Goal: Information Seeking & Learning: Learn about a topic

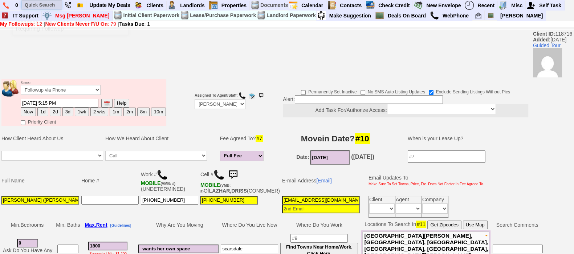
click at [24, 3] on input "text" at bounding box center [42, 4] width 40 height 9
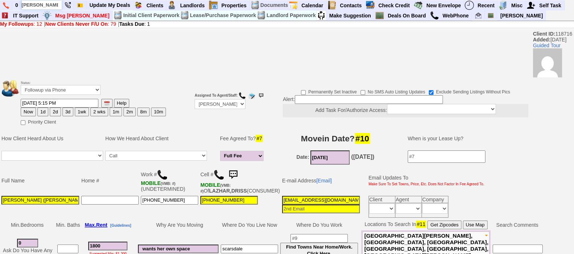
click at [51, 8] on input "barry" at bounding box center [42, 4] width 40 height 9
click at [46, 4] on input "barry" at bounding box center [42, 4] width 40 height 9
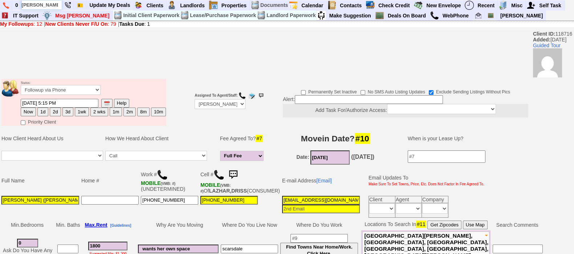
click at [52, 3] on input "barry" at bounding box center [42, 4] width 40 height 9
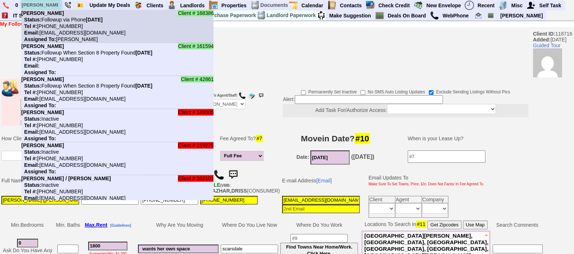
type input "barry"
click at [60, 22] on nobr "Status: Followup via Phone Wednesday, October 8th, 2025" at bounding box center [61, 20] width 81 height 6
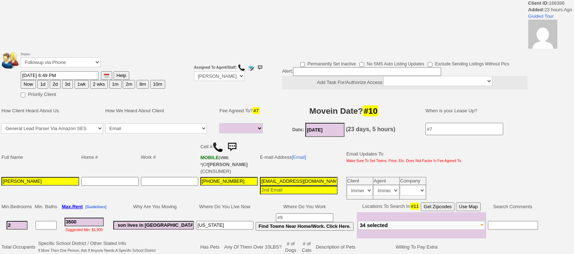
select select
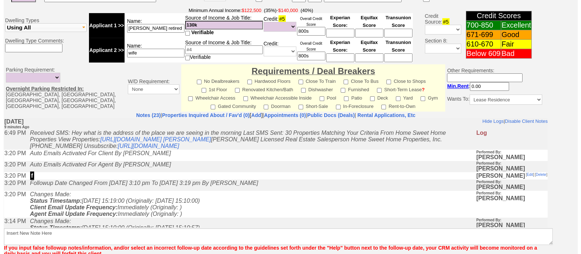
scroll to position [333, 0]
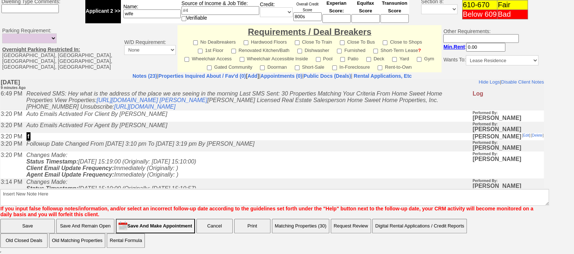
click at [293, 226] on button "Matching Properties (30)" at bounding box center [300, 226] width 57 height 15
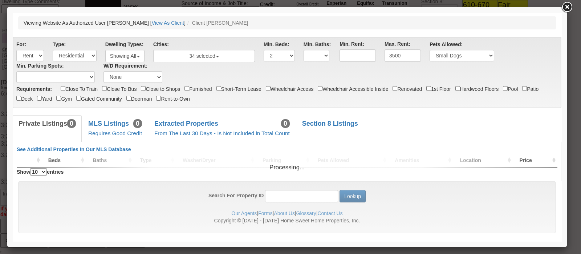
scroll to position [0, 0]
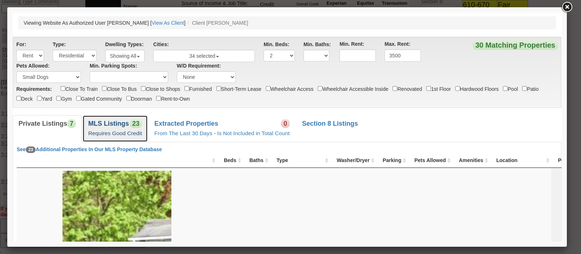
click at [126, 125] on b "MLS Listings" at bounding box center [108, 123] width 41 height 7
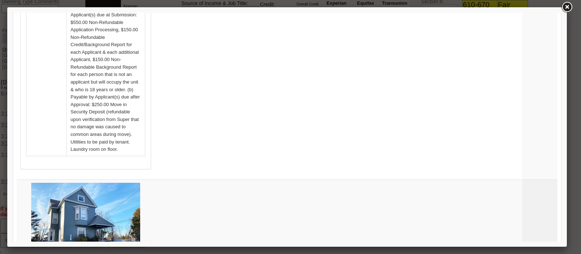
scroll to position [802, 0]
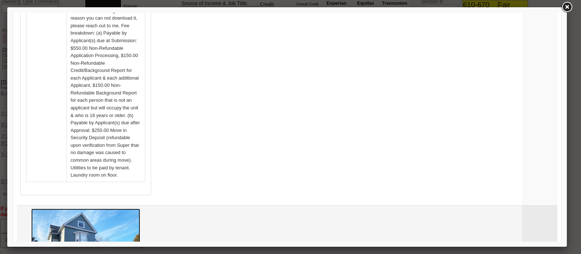
click at [140, 208] on img at bounding box center [85, 249] width 109 height 82
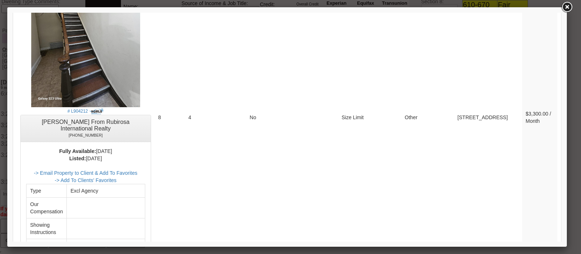
scroll to position [2200, 0]
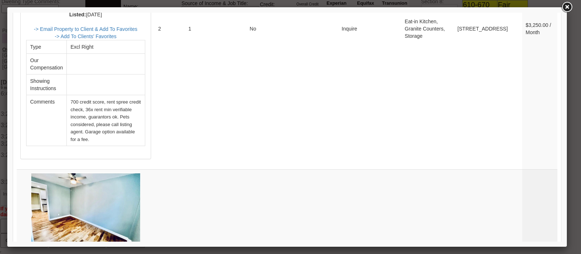
scroll to position [2679, 0]
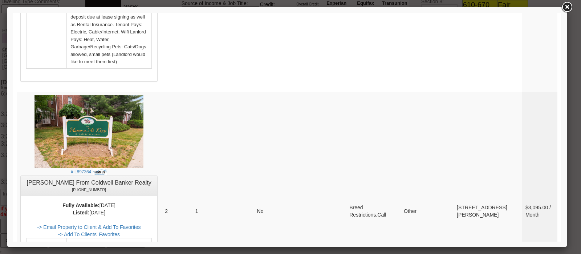
scroll to position [786, 0]
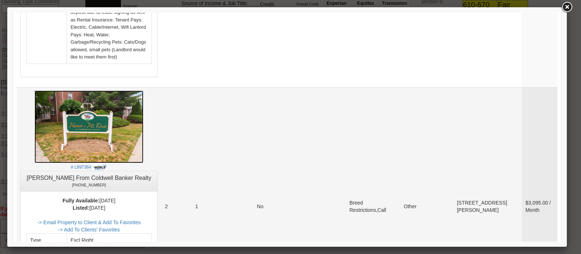
click at [98, 112] on img at bounding box center [88, 126] width 109 height 73
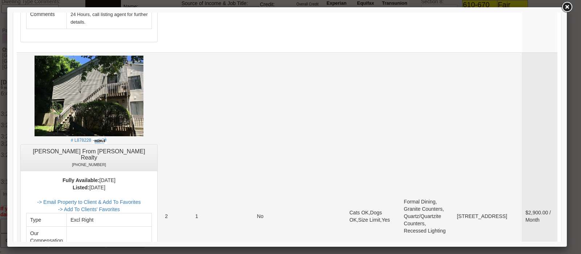
scroll to position [1352, 0]
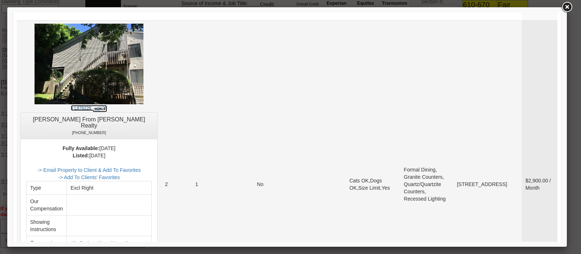
click at [106, 105] on img at bounding box center [100, 108] width 15 height 7
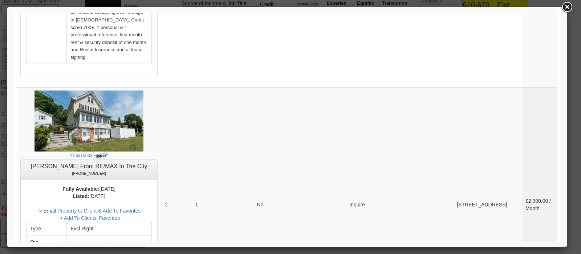
scroll to position [1997, 0]
click at [111, 91] on img at bounding box center [88, 121] width 109 height 61
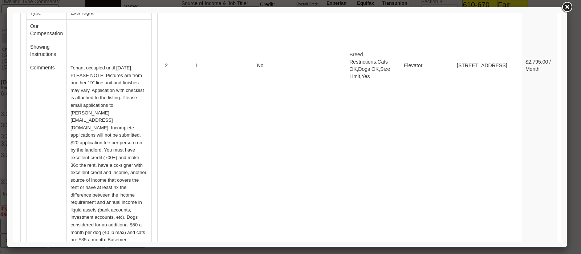
scroll to position [3009, 0]
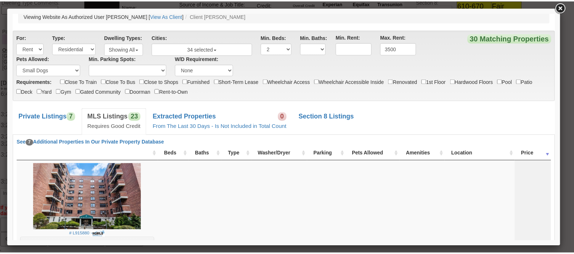
scroll to position [0, 0]
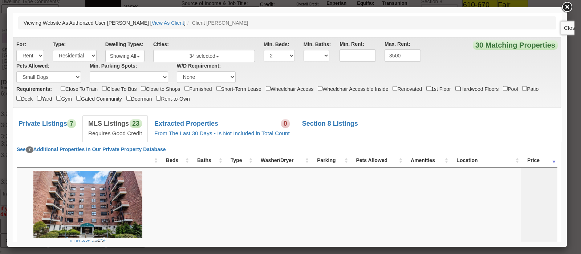
click at [569, 9] on link at bounding box center [566, 7] width 13 height 13
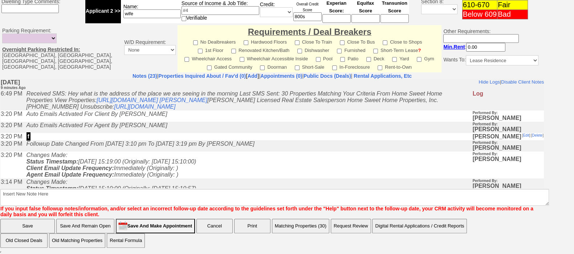
scroll to position [14, 0]
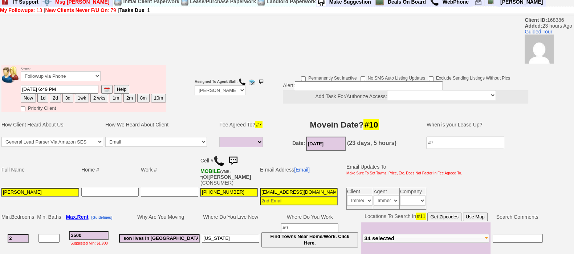
click at [236, 155] on img at bounding box center [233, 161] width 15 height 15
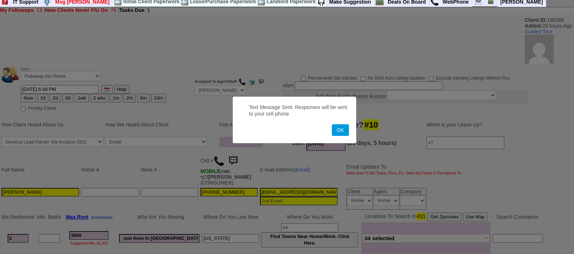
click at [332, 124] on button "OK" at bounding box center [340, 130] width 17 height 12
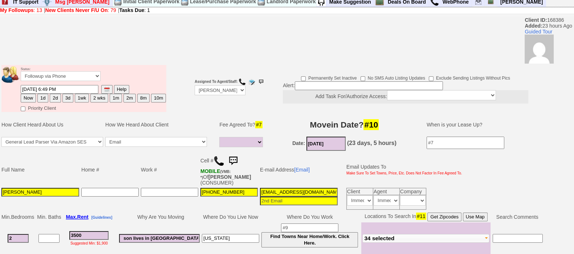
click at [236, 155] on img at bounding box center [233, 161] width 15 height 15
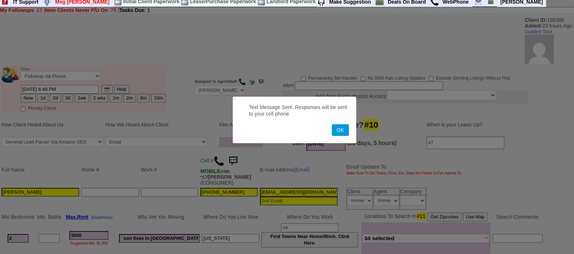
click at [332, 124] on button "OK" at bounding box center [340, 130] width 17 height 12
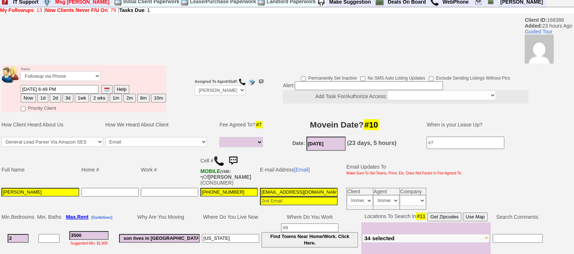
click at [236, 155] on img at bounding box center [233, 161] width 15 height 15
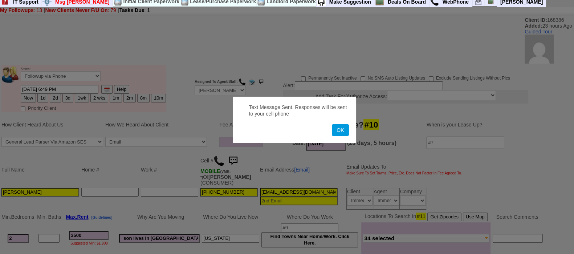
click at [332, 124] on button "OK" at bounding box center [340, 130] width 17 height 12
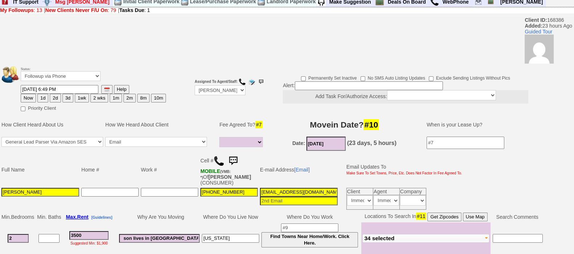
click at [234, 156] on img at bounding box center [233, 161] width 15 height 15
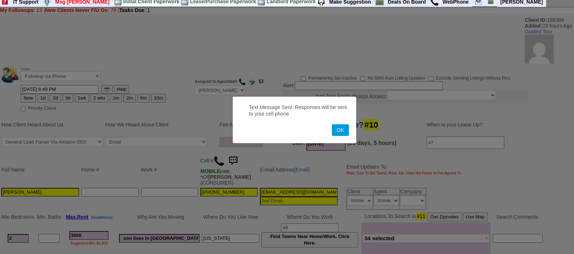
click at [332, 124] on button "OK" at bounding box center [340, 130] width 17 height 12
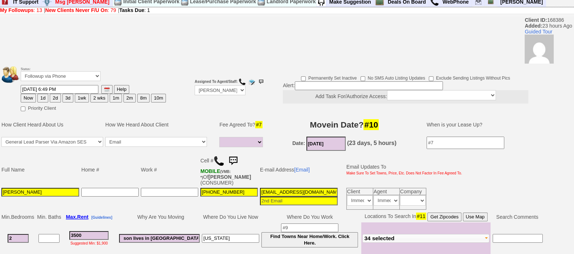
click at [236, 154] on img at bounding box center [233, 161] width 15 height 15
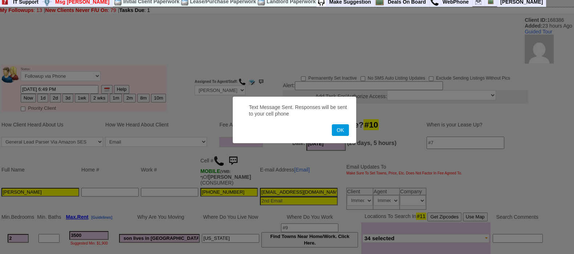
click at [332, 124] on button "OK" at bounding box center [340, 130] width 17 height 12
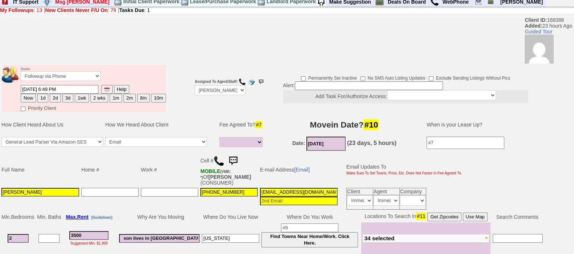
click at [237, 162] on img at bounding box center [233, 161] width 15 height 15
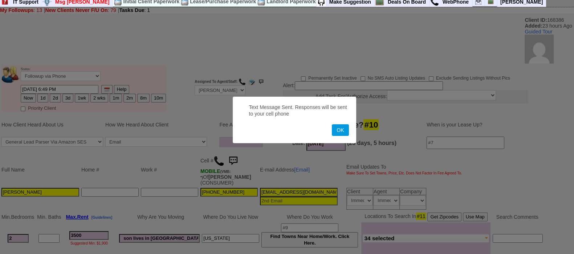
click at [332, 124] on button "OK" at bounding box center [340, 130] width 17 height 12
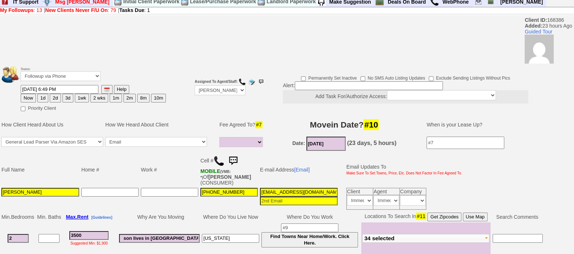
click at [239, 159] on img at bounding box center [233, 161] width 15 height 15
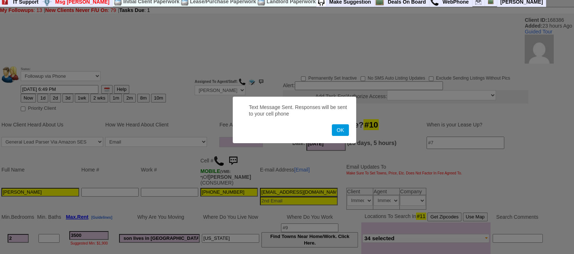
click at [332, 124] on button "OK" at bounding box center [340, 130] width 17 height 12
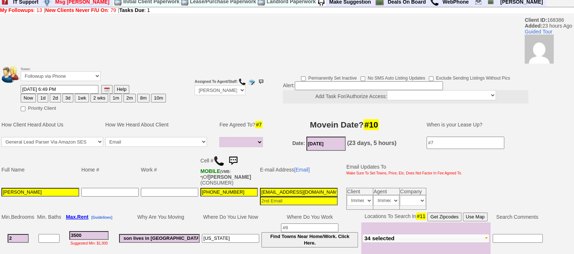
click at [235, 162] on img at bounding box center [233, 161] width 15 height 15
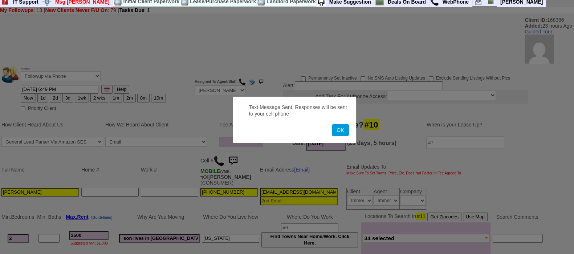
click at [332, 124] on button "OK" at bounding box center [340, 130] width 17 height 12
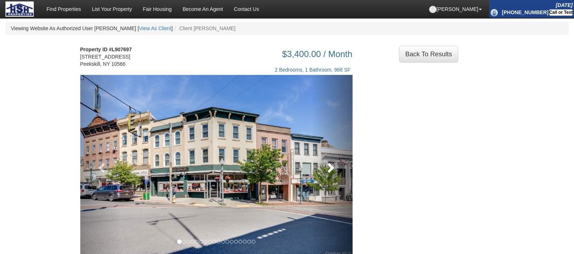
click at [339, 207] on link at bounding box center [331, 166] width 41 height 182
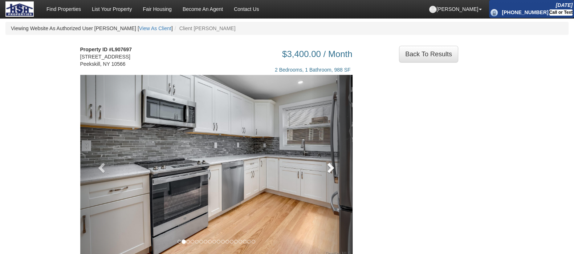
click at [339, 207] on link at bounding box center [331, 166] width 41 height 182
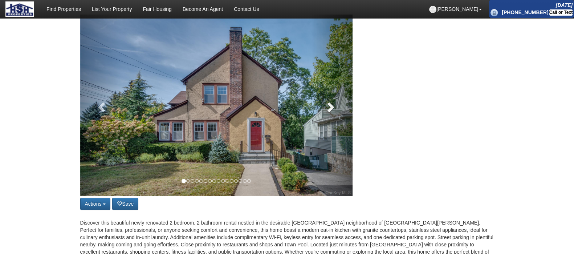
click at [325, 125] on link at bounding box center [331, 105] width 41 height 181
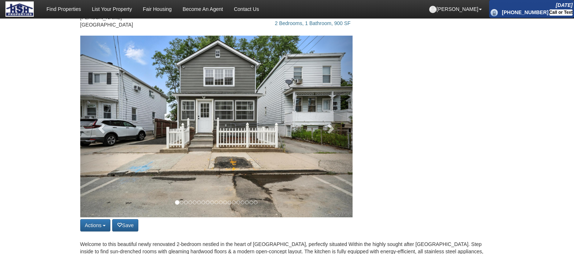
scroll to position [68, 0]
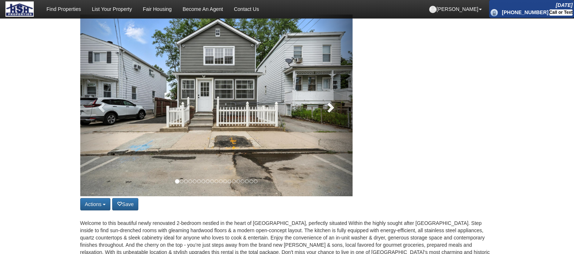
click at [328, 117] on link at bounding box center [331, 106] width 41 height 182
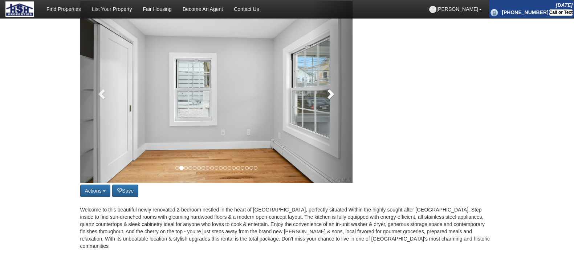
scroll to position [76, 0]
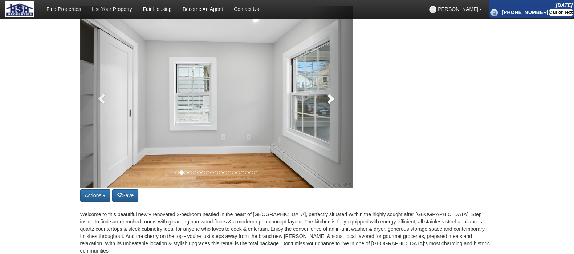
click at [327, 113] on link at bounding box center [331, 97] width 41 height 182
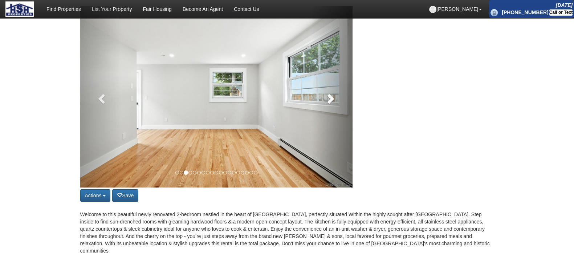
click at [321, 127] on link at bounding box center [331, 97] width 41 height 182
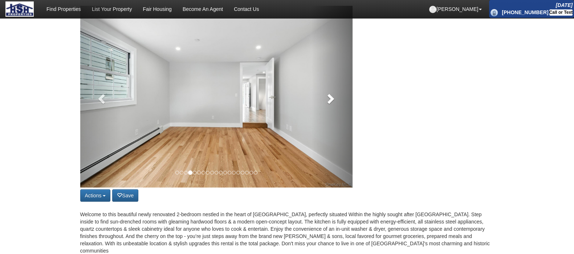
click at [330, 115] on link at bounding box center [331, 97] width 41 height 182
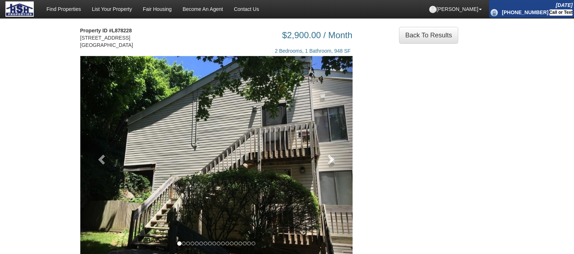
scroll to position [38, 0]
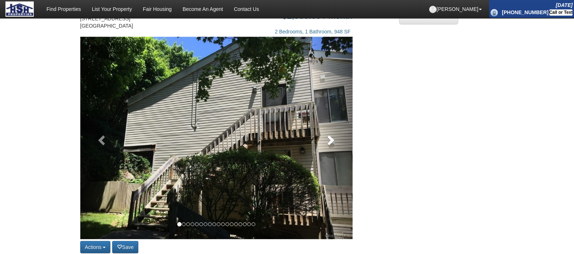
click at [315, 147] on link at bounding box center [331, 138] width 41 height 202
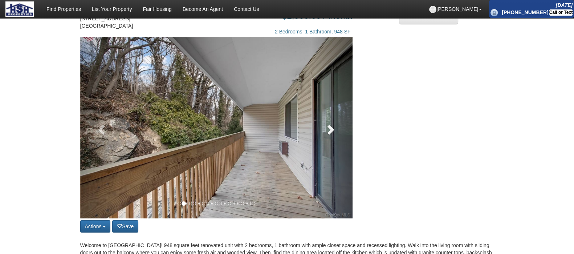
click at [315, 147] on link at bounding box center [331, 128] width 41 height 182
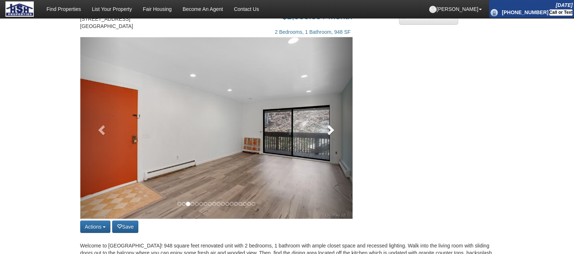
scroll to position [0, 0]
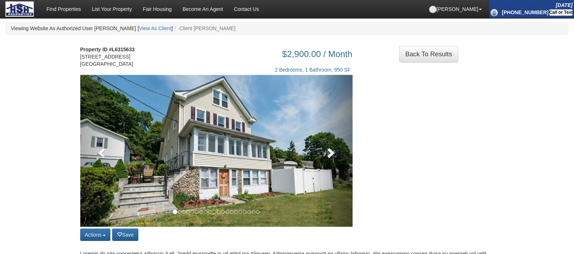
click at [320, 159] on link at bounding box center [331, 151] width 41 height 152
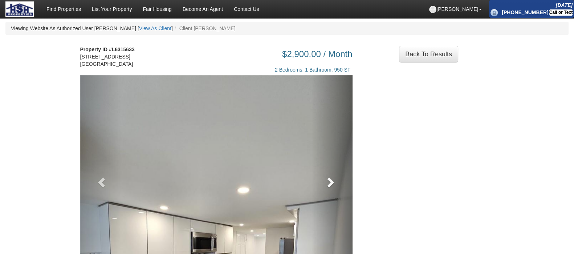
click at [320, 159] on link at bounding box center [331, 180] width 41 height 211
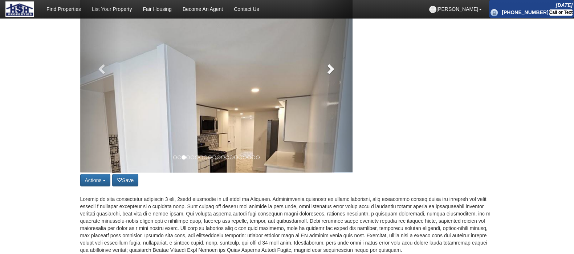
scroll to position [114, 0]
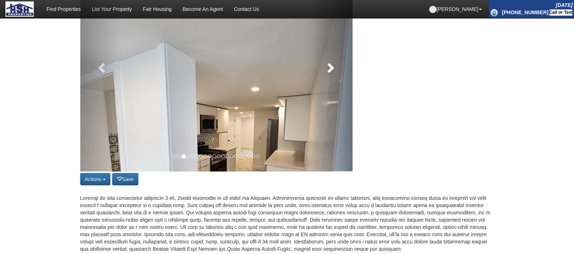
click at [330, 100] on link at bounding box center [331, 65] width 41 height 211
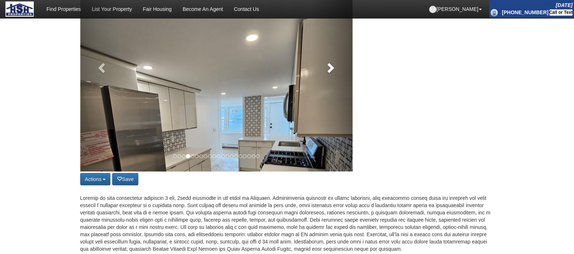
click at [336, 87] on link at bounding box center [331, 65] width 41 height 211
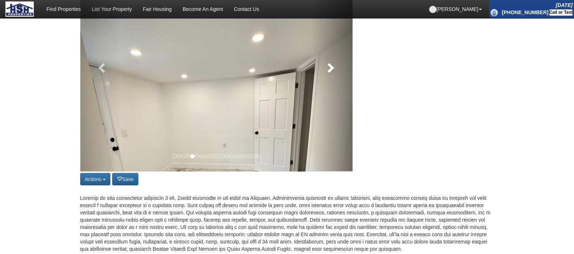
click at [335, 91] on link at bounding box center [331, 65] width 41 height 211
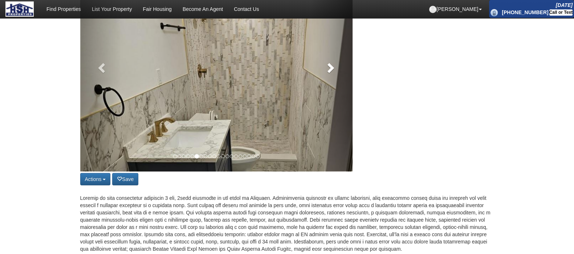
click at [329, 100] on link at bounding box center [331, 65] width 41 height 211
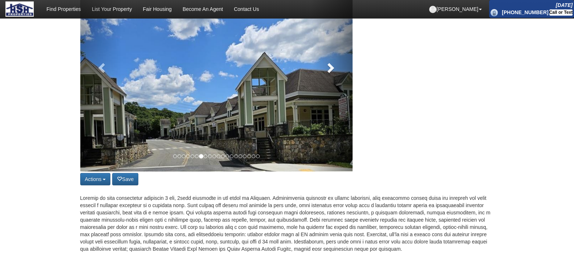
click at [343, 90] on link at bounding box center [331, 65] width 41 height 211
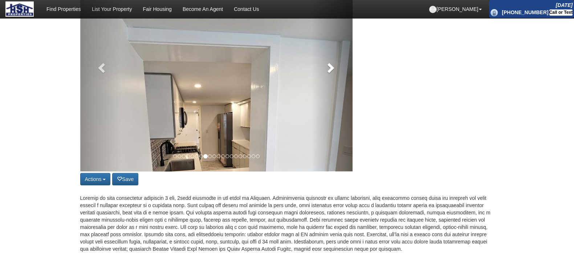
click at [339, 99] on link at bounding box center [331, 65] width 41 height 211
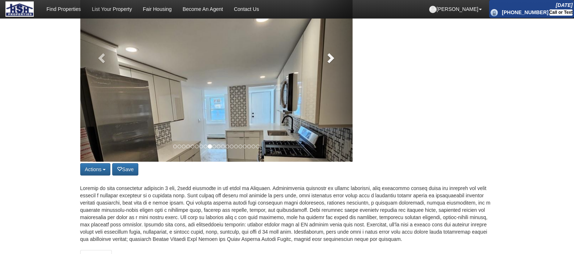
scroll to position [98, 0]
